Goal: Obtain resource: Download file/media

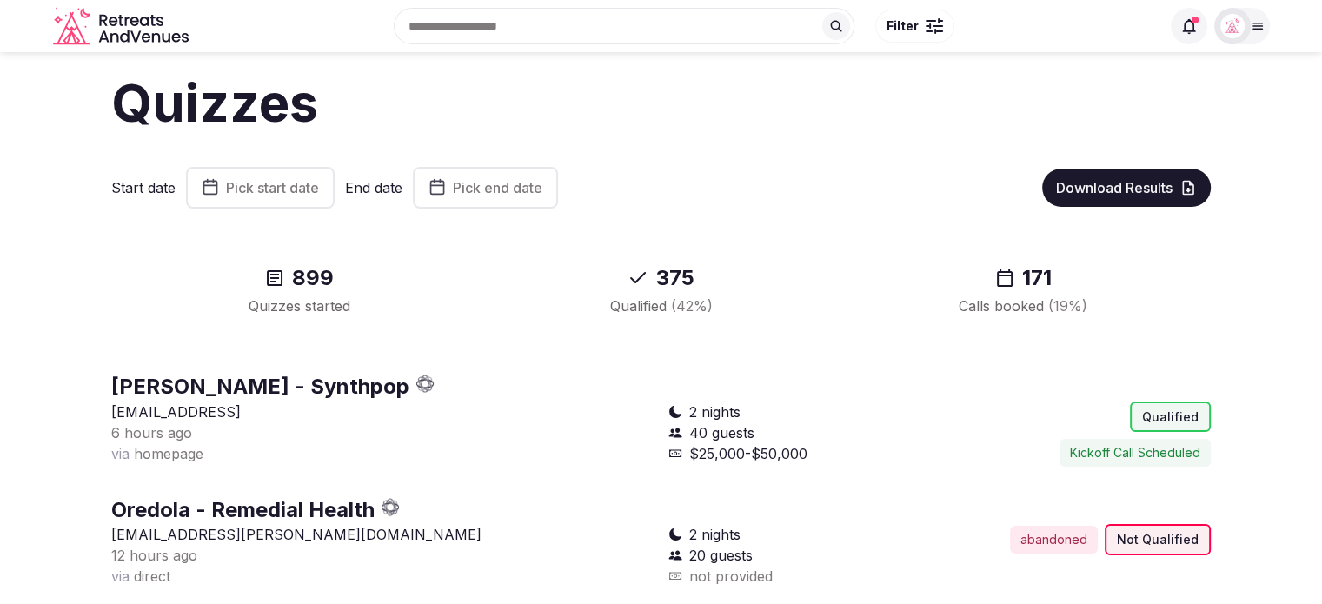
click at [226, 183] on span "Pick start date" at bounding box center [272, 187] width 93 height 17
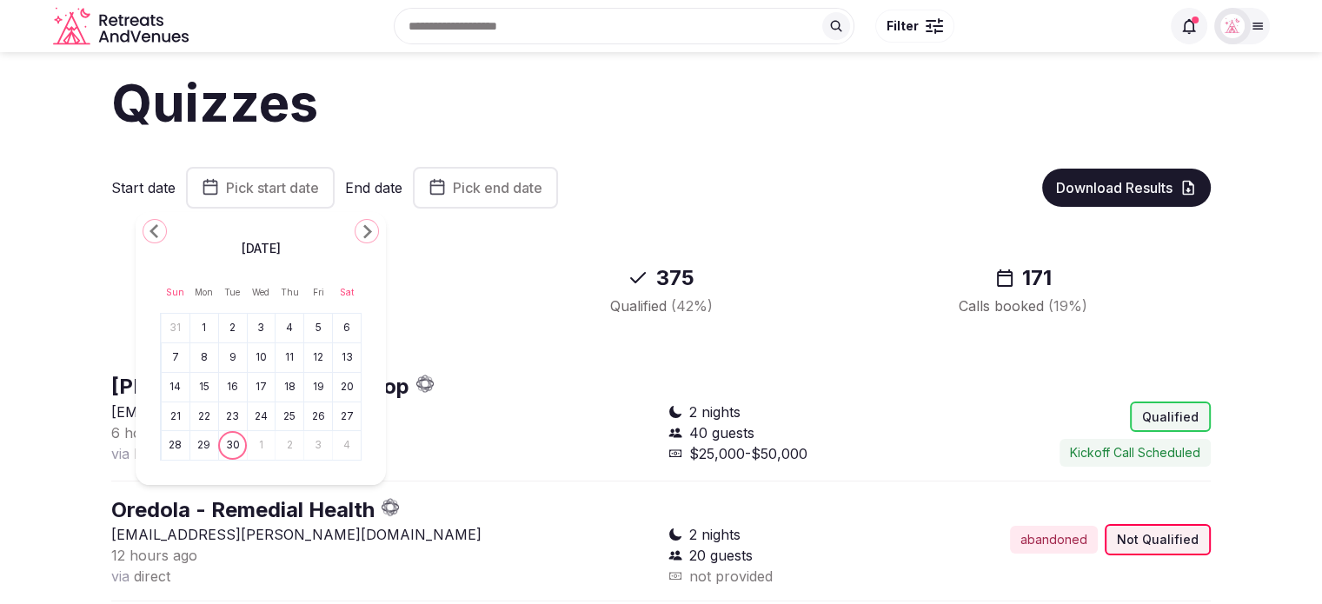
click at [208, 421] on button "22" at bounding box center [204, 416] width 24 height 25
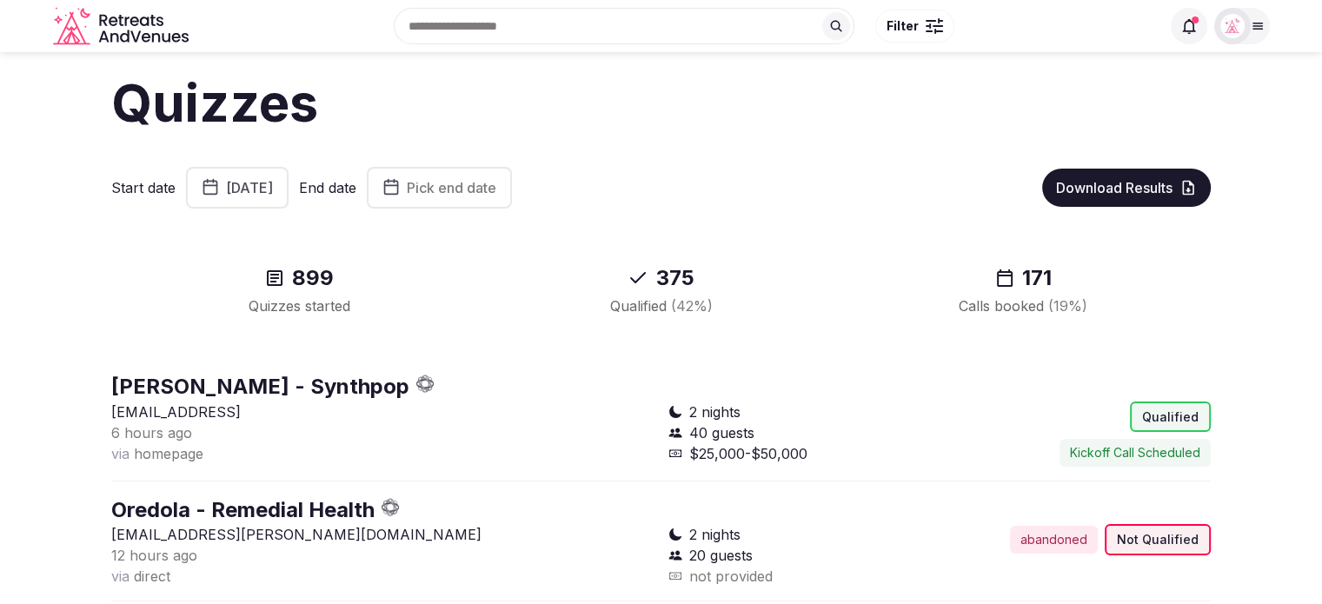
drag, startPoint x: 541, startPoint y: 165, endPoint x: 553, endPoint y: 189, distance: 26.0
click at [496, 194] on span "Pick end date" at bounding box center [452, 187] width 90 height 17
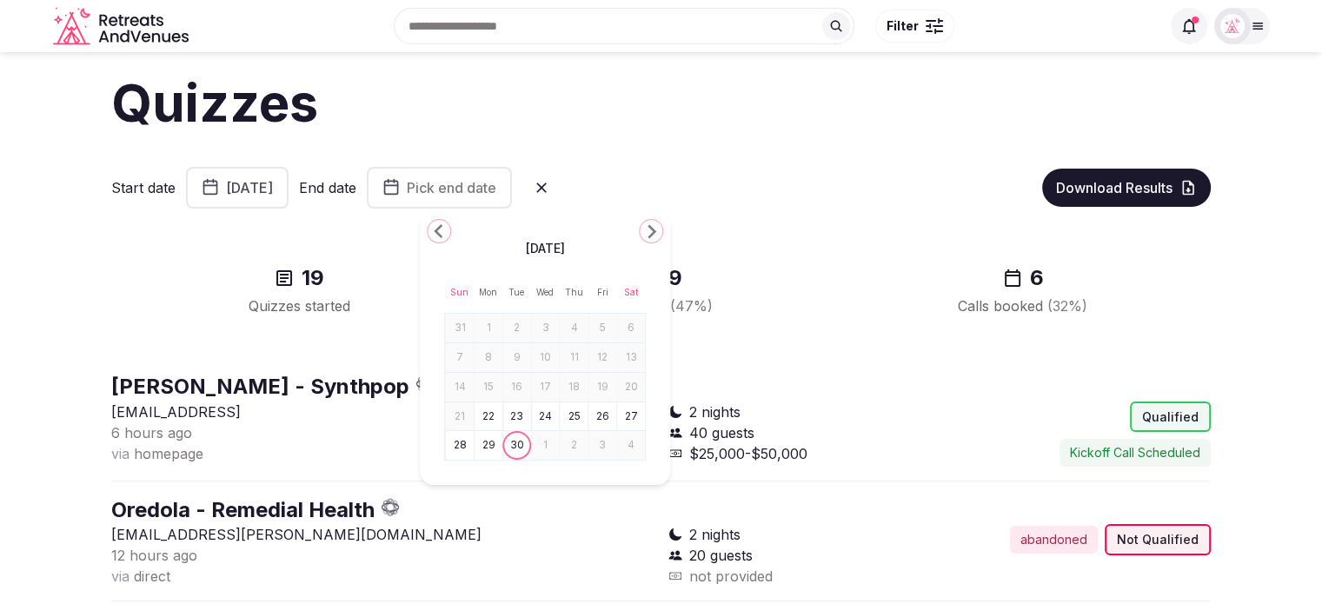
click at [465, 450] on button "28" at bounding box center [460, 445] width 24 height 25
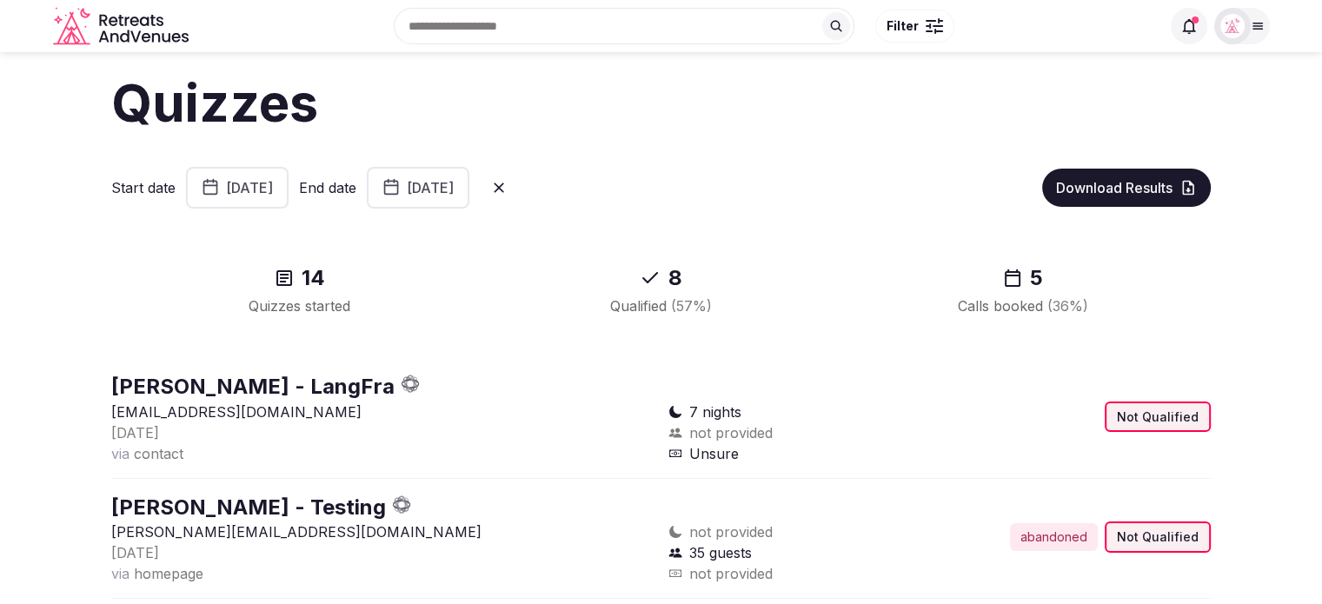
click at [1109, 187] on span "Download Results" at bounding box center [1114, 187] width 116 height 17
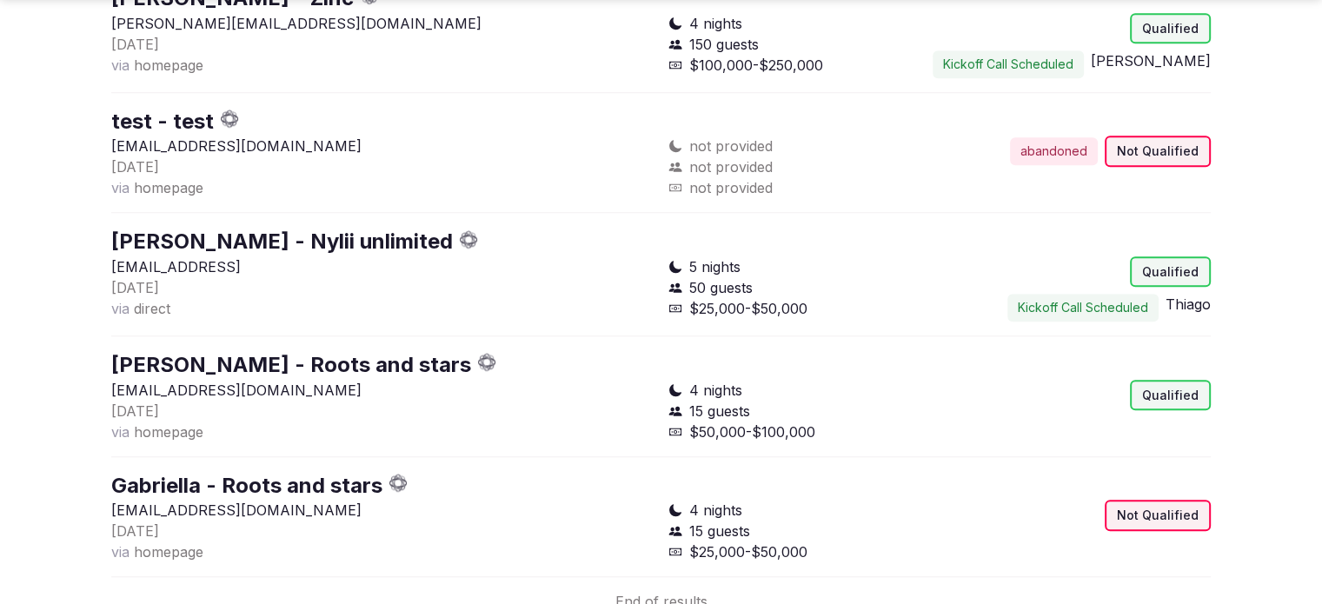
scroll to position [1483, 0]
